Goal: Information Seeking & Learning: Learn about a topic

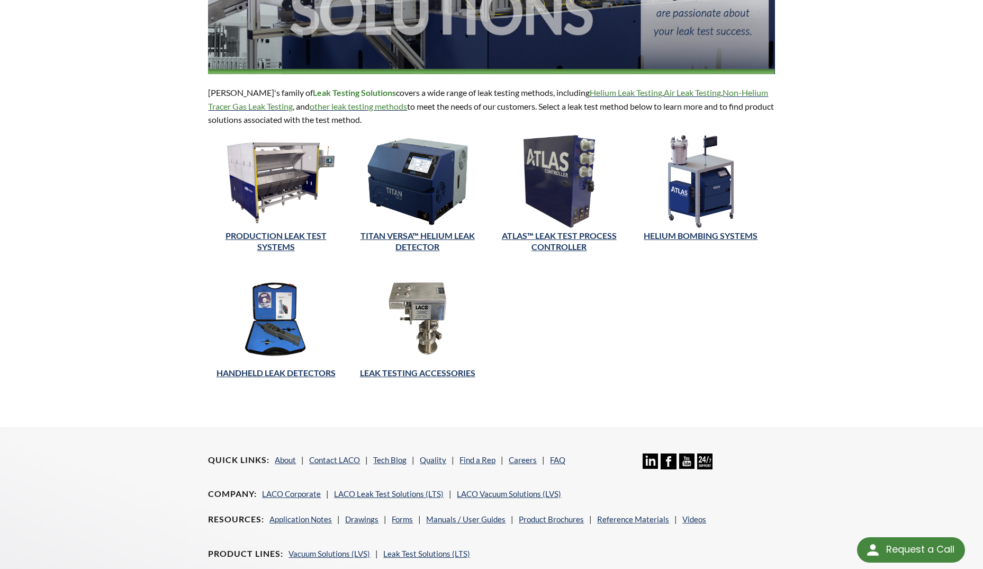
scroll to position [194, 0]
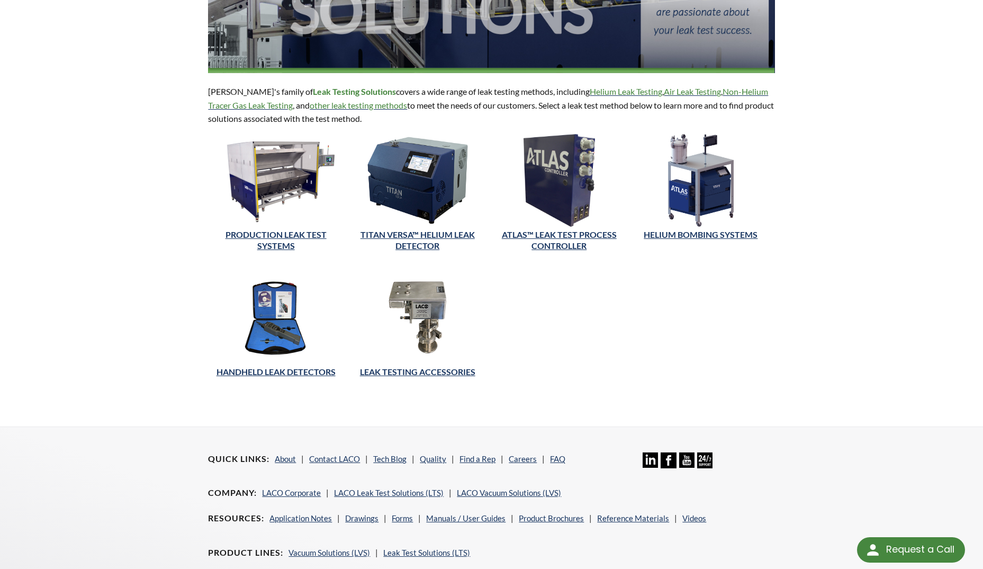
click at [275, 331] on img at bounding box center [276, 317] width 136 height 93
click at [273, 372] on link "HANDHELD LEAK DETECTORS" at bounding box center [276, 371] width 119 height 10
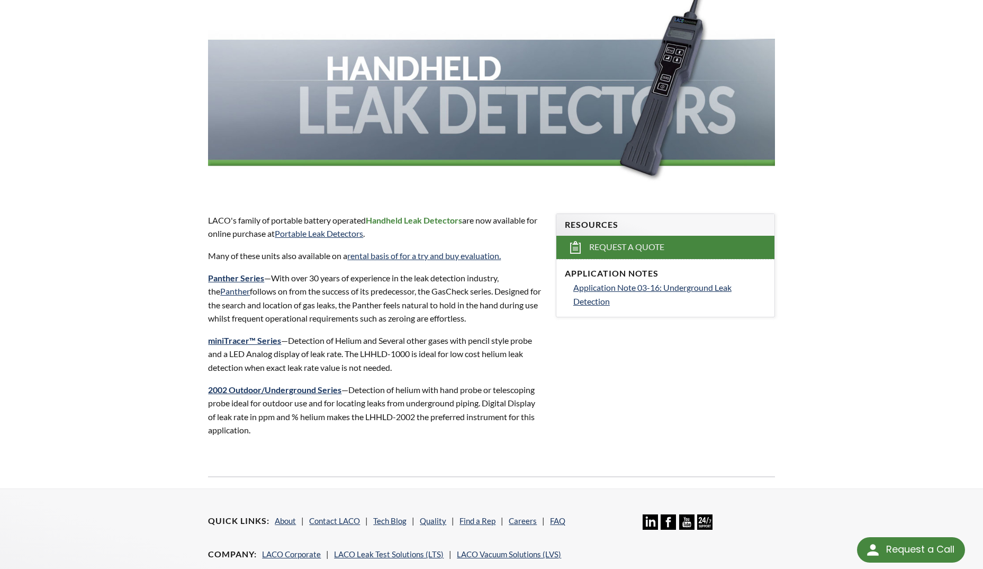
scroll to position [159, 0]
click at [232, 341] on link "miniTracer™ Series" at bounding box center [244, 340] width 73 height 10
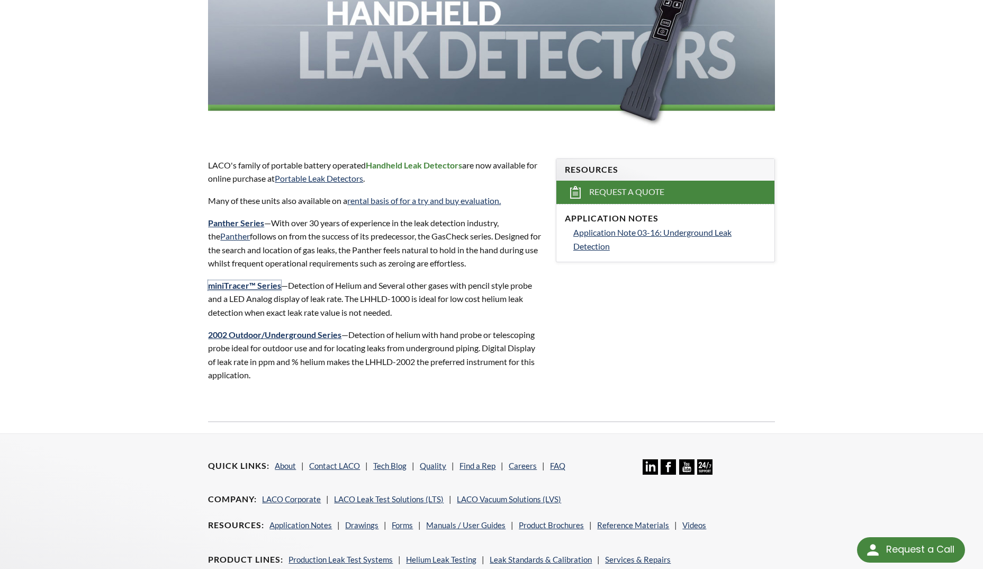
scroll to position [229, 0]
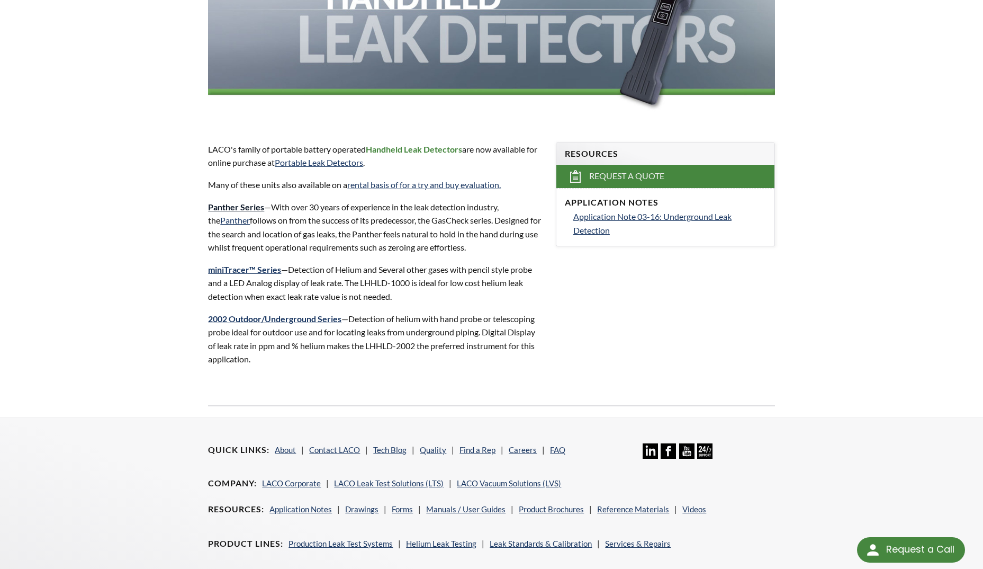
click at [236, 209] on strong "Panther Series" at bounding box center [236, 207] width 56 height 10
click at [259, 319] on strong "2002 Outdoor/Underground Series" at bounding box center [274, 318] width 133 height 10
click at [337, 162] on link "Portable Leak Detectors" at bounding box center [319, 162] width 88 height 10
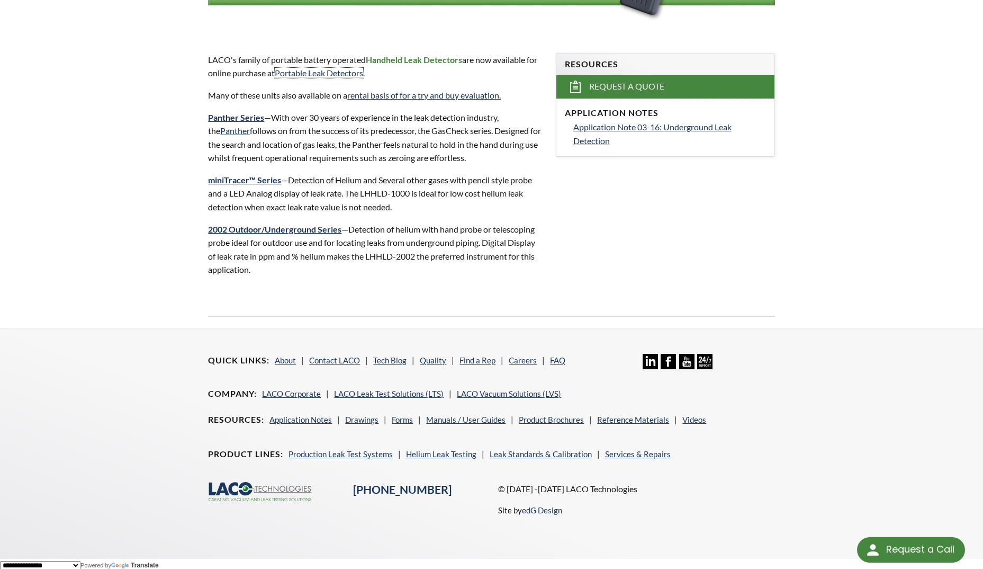
scroll to position [323, 0]
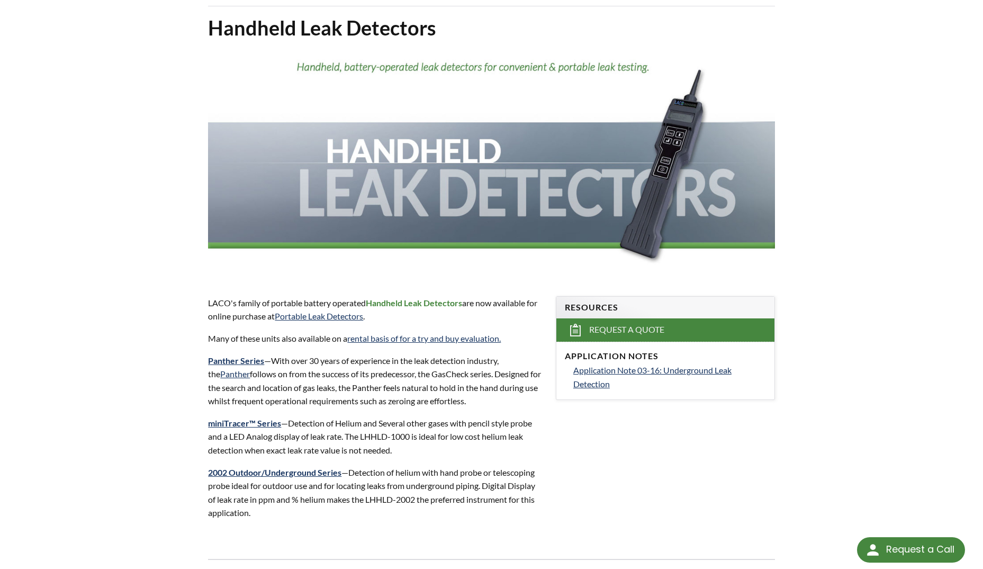
scroll to position [58, 0]
